Goal: Task Accomplishment & Management: Manage account settings

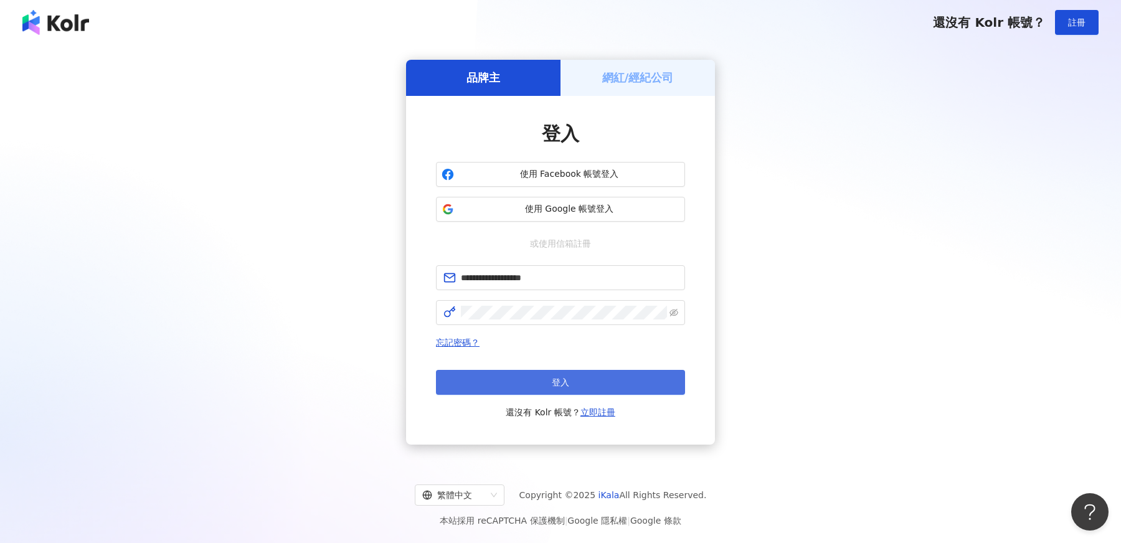
click at [580, 376] on button "登入" at bounding box center [560, 382] width 249 height 25
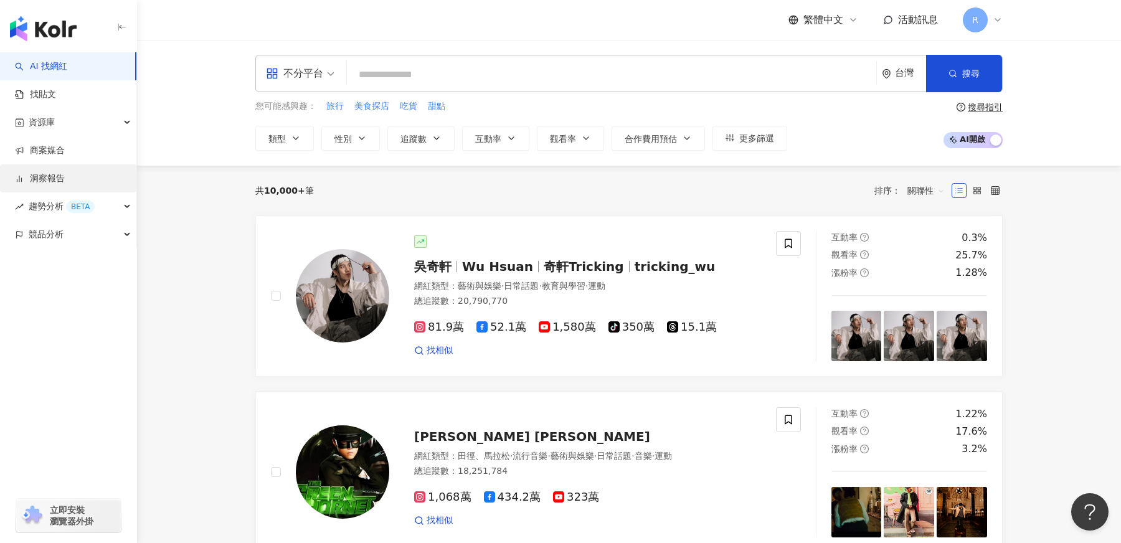
click at [60, 174] on link "洞察報告" at bounding box center [40, 178] width 50 height 12
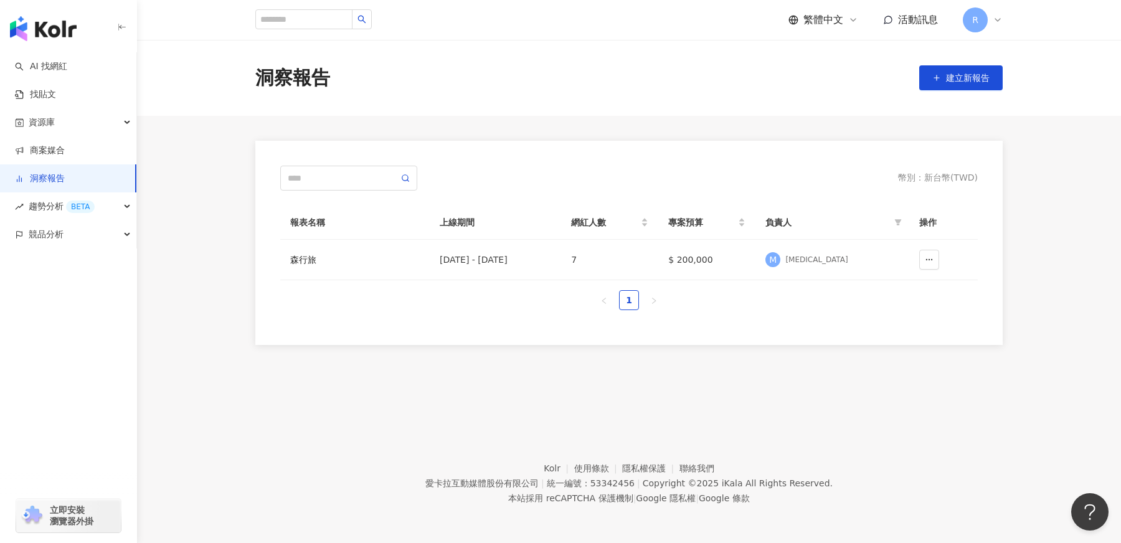
click at [992, 19] on icon at bounding box center [997, 20] width 10 height 10
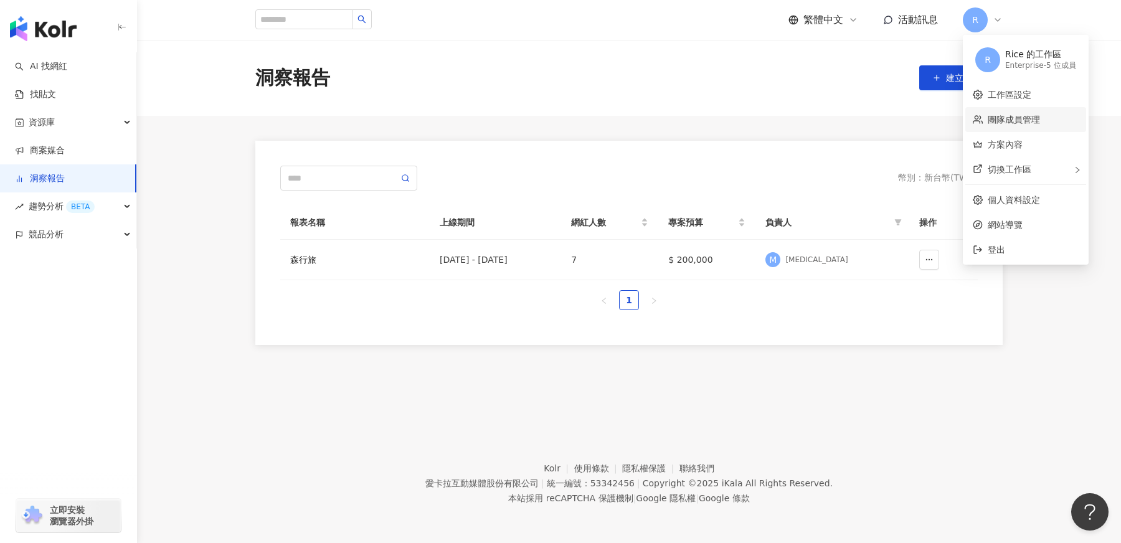
click at [1006, 125] on link "團隊成員管理" at bounding box center [1013, 120] width 52 height 10
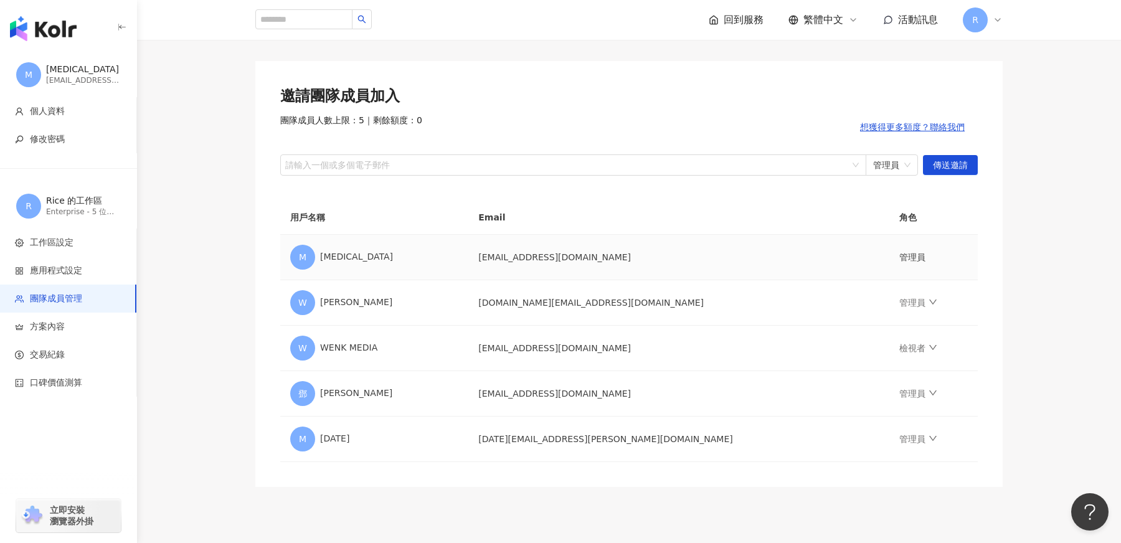
scroll to position [60, 0]
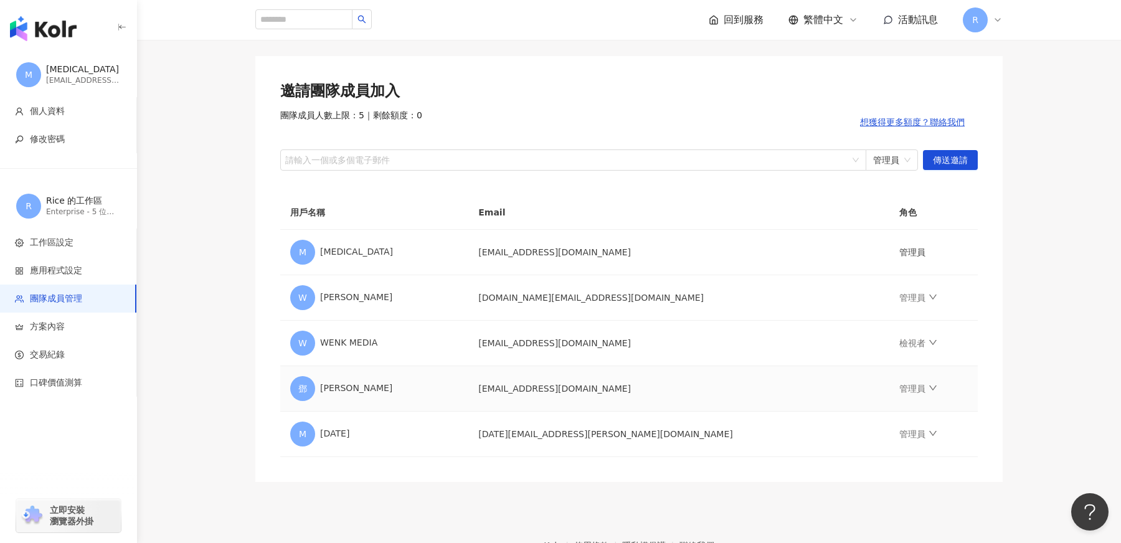
click at [889, 379] on td "管理員" at bounding box center [933, 388] width 88 height 45
click at [928, 387] on icon "down" at bounding box center [932, 387] width 9 height 9
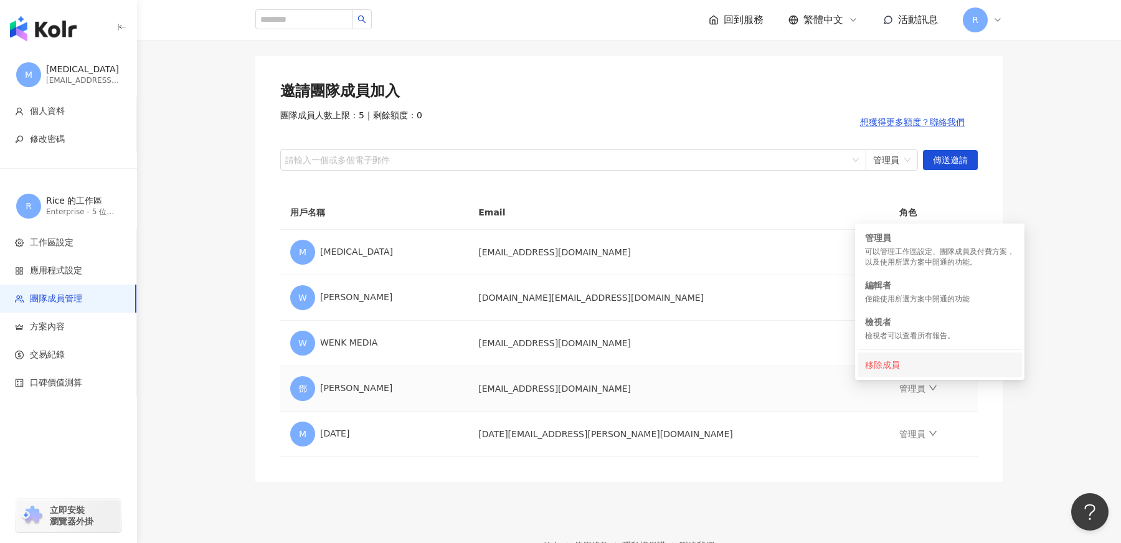
click at [886, 370] on div "移除成員" at bounding box center [939, 365] width 149 height 14
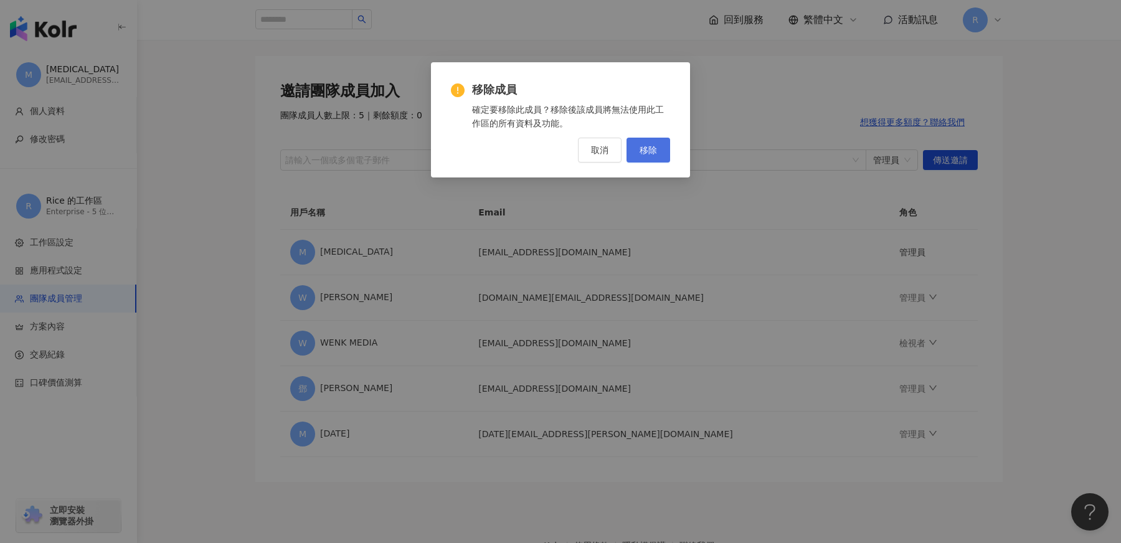
click at [652, 145] on span "移除" at bounding box center [647, 150] width 17 height 10
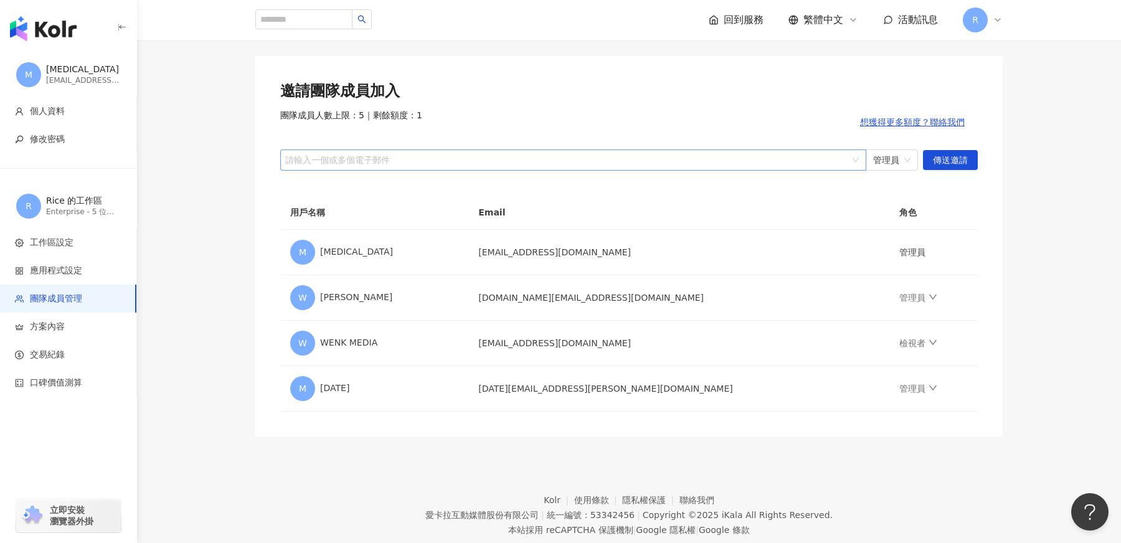
click at [618, 161] on div at bounding box center [567, 159] width 568 height 9
type input "*"
type input "**********"
click at [447, 149] on div "請輸入一個或多個電子郵件" at bounding box center [573, 159] width 586 height 21
type input "**********"
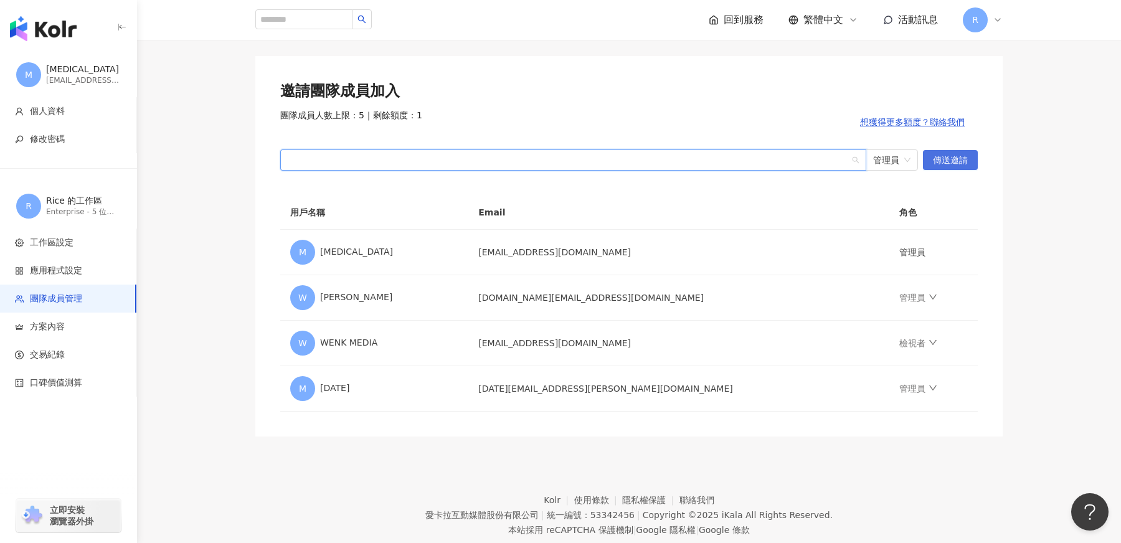
click at [948, 167] on span "傳送邀請" at bounding box center [950, 161] width 35 height 20
